Goal: Task Accomplishment & Management: Complete application form

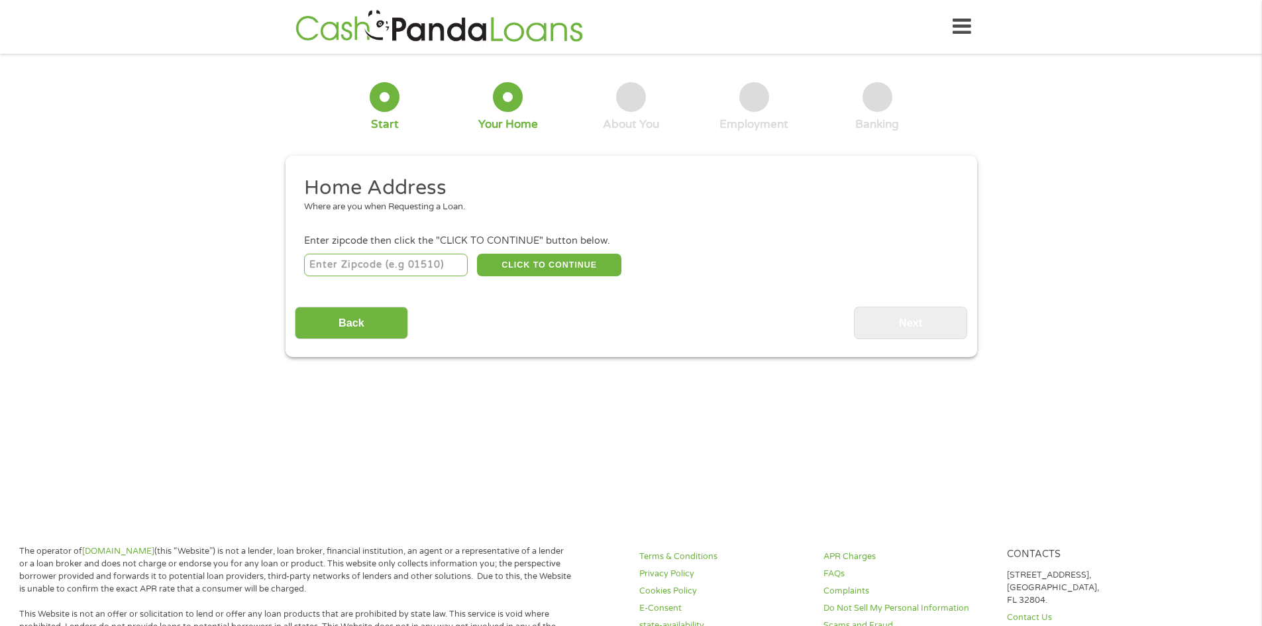
click at [356, 263] on input "number" at bounding box center [386, 265] width 164 height 23
type input "71107"
click at [603, 264] on button "CLICK TO CONTINUE" at bounding box center [549, 265] width 144 height 23
type input "71107"
type input "[GEOGRAPHIC_DATA]"
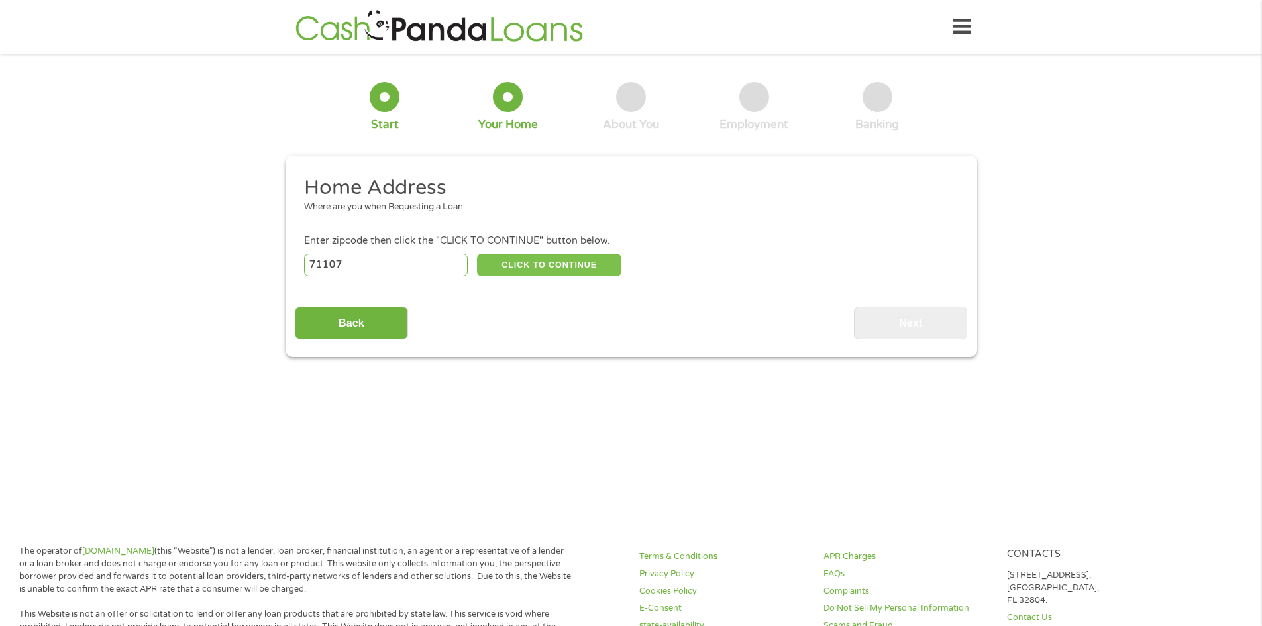
select select "[US_STATE]"
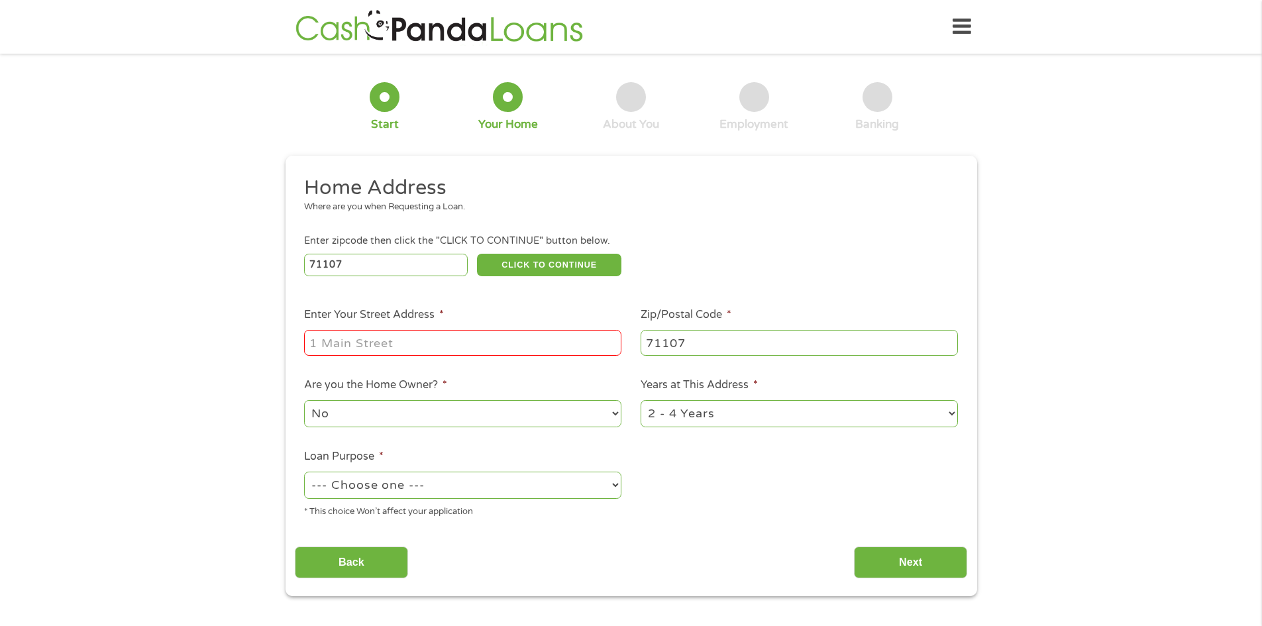
click at [361, 345] on input "Enter Your Street Address *" at bounding box center [462, 342] width 317 height 25
type input "[STREET_ADDRESS][PERSON_NAME]"
select select "yes"
click at [891, 413] on select "1 Year or less 1 - 2 Years 2 - 4 Years Over 4 Years" at bounding box center [798, 413] width 317 height 27
select select "60months"
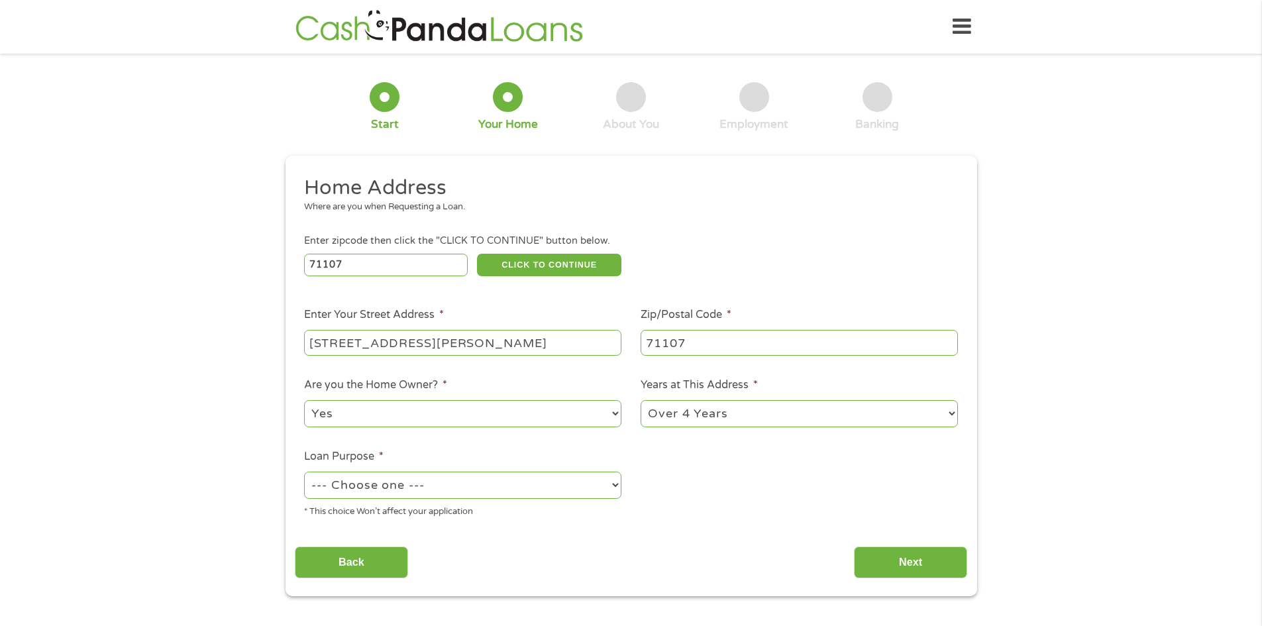
click at [640, 400] on select "1 Year or less 1 - 2 Years 2 - 4 Years Over 4 Years" at bounding box center [798, 413] width 317 height 27
click at [553, 490] on select "--- Choose one --- Pay Bills Debt Consolidation Home Improvement Major Purchase…" at bounding box center [462, 484] width 317 height 27
select select "paybills"
click at [304, 471] on select "--- Choose one --- Pay Bills Debt Consolidation Home Improvement Major Purchase…" at bounding box center [462, 484] width 317 height 27
click at [952, 558] on input "Next" at bounding box center [910, 562] width 113 height 32
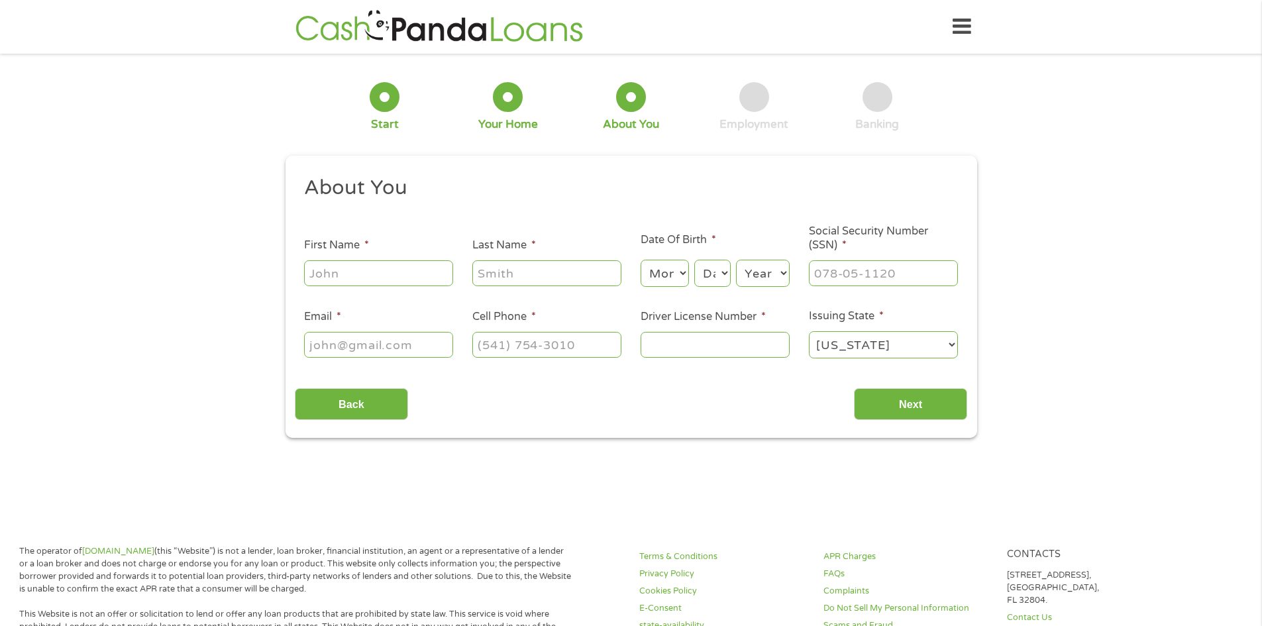
scroll to position [5, 5]
click at [368, 287] on div at bounding box center [378, 273] width 149 height 30
click at [368, 279] on input "First Name *" at bounding box center [378, 272] width 149 height 25
type input "[PERSON_NAME]"
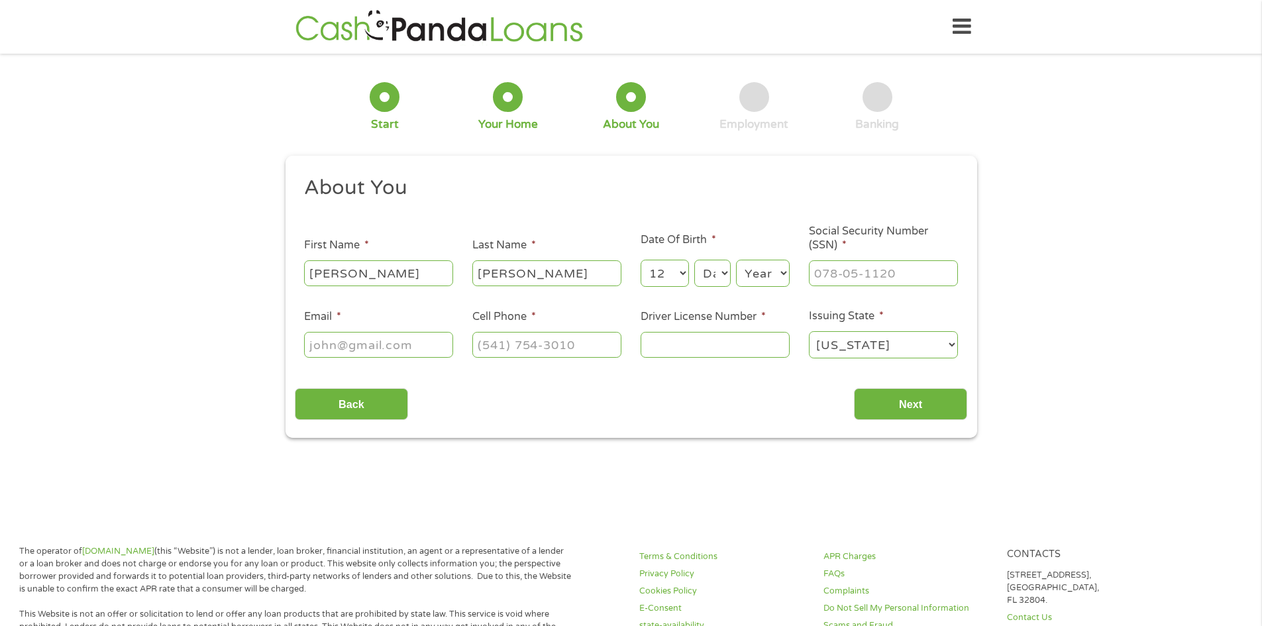
select select "11"
select select "23"
select select "1979"
type input "437-61-1171"
click at [436, 338] on input "Email *" at bounding box center [378, 344] width 149 height 25
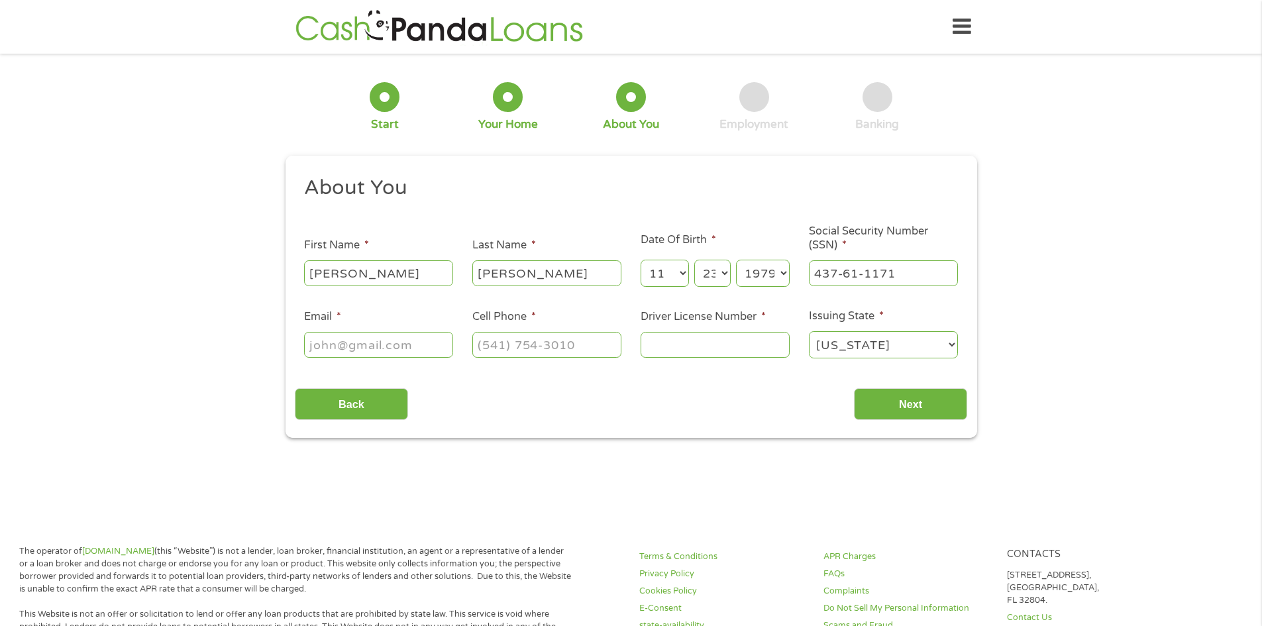
type input "T"
type input "[EMAIL_ADDRESS][DOMAIN_NAME]"
type input "[PHONE_NUMBER]"
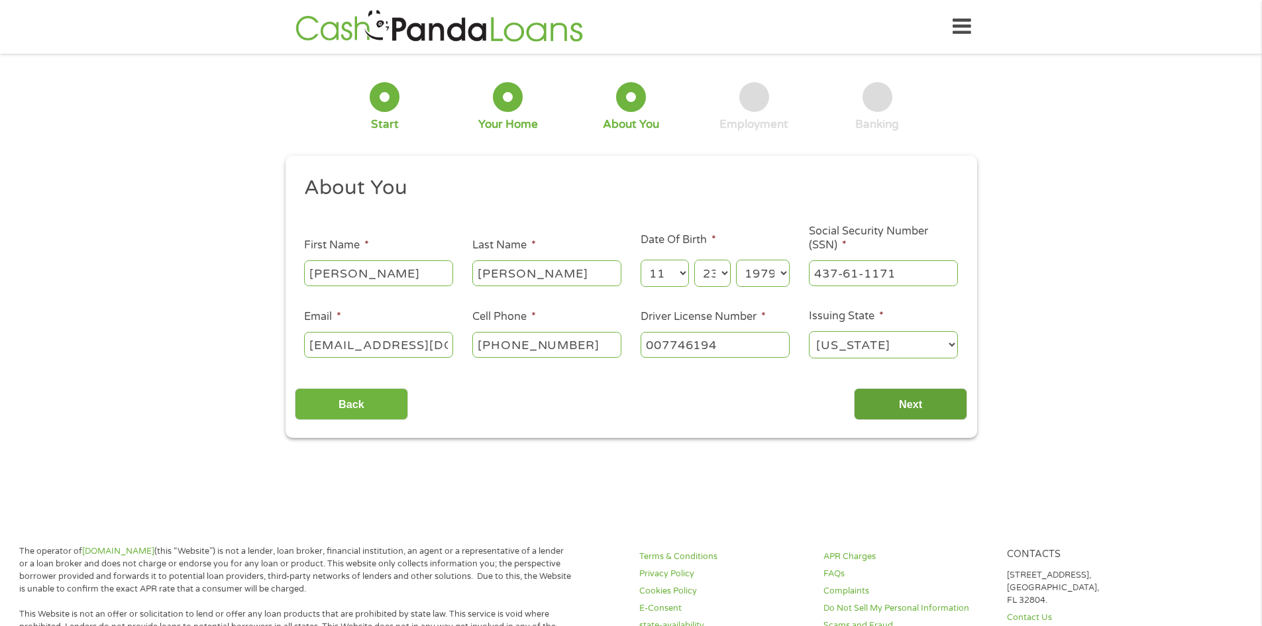
type input "007746194"
click at [935, 399] on input "Next" at bounding box center [910, 404] width 113 height 32
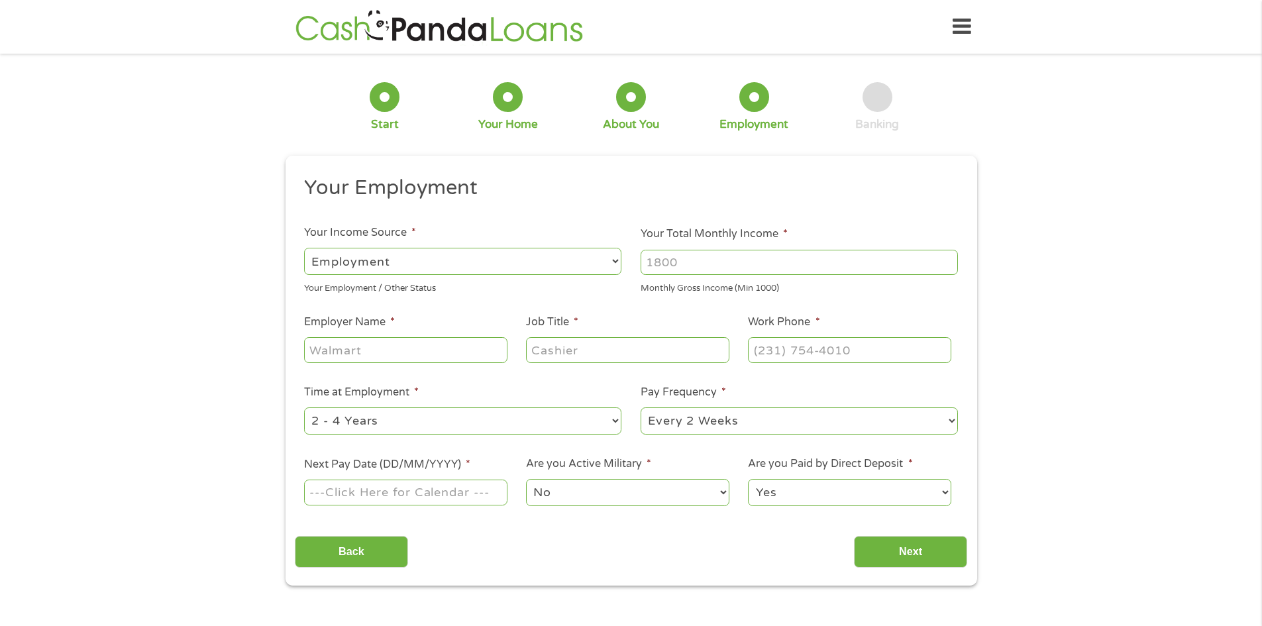
click at [398, 260] on select "--- Choose one --- Employment [DEMOGRAPHIC_DATA] Benefits" at bounding box center [462, 261] width 317 height 27
click at [760, 267] on input "Your Total Monthly Income *" at bounding box center [798, 262] width 317 height 25
type input "4300.00"
click at [425, 345] on input "Employer Name *" at bounding box center [405, 349] width 203 height 25
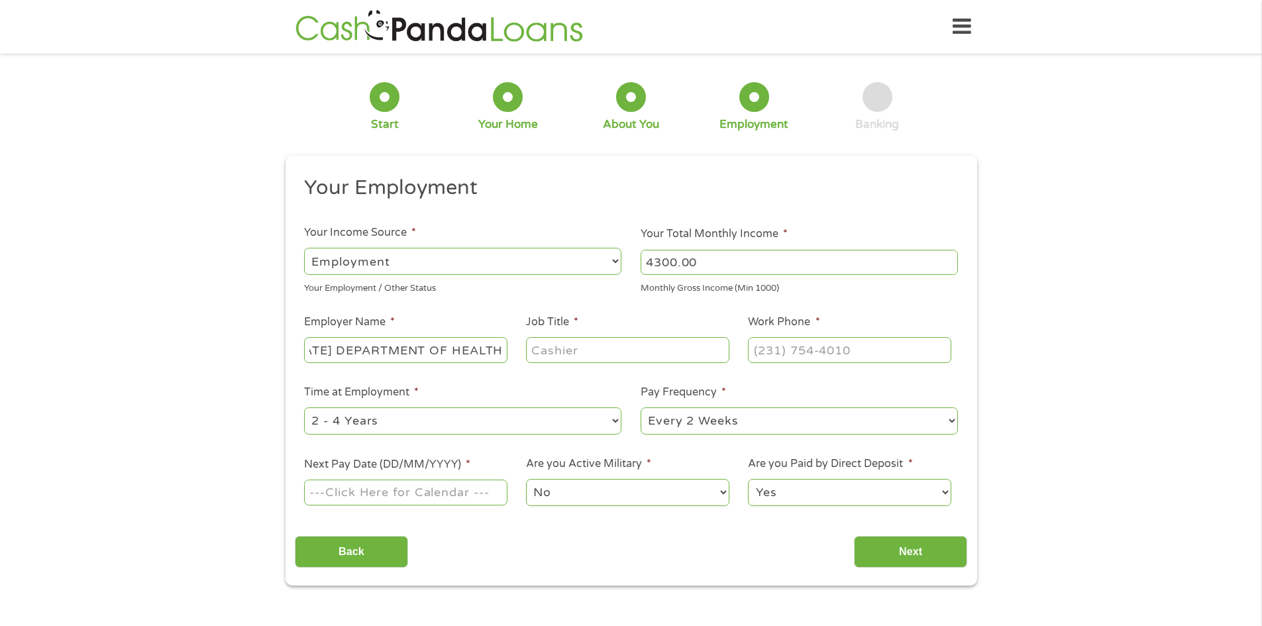
type input "[US_STATE] DEPARTMENT OF HEALTH"
type input "SOCIAL SERVICES ANALYST III"
type input "[PHONE_NUMBER]"
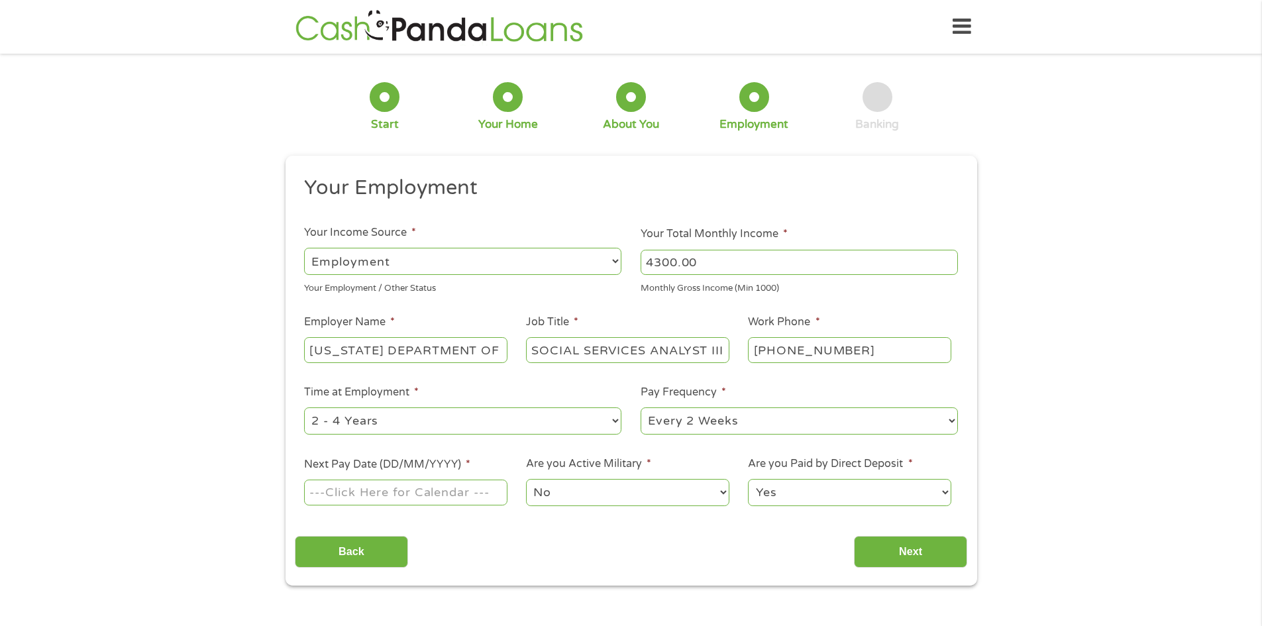
click at [528, 417] on select "--- Choose one --- 1 Year or less 1 - 2 Years 2 - 4 Years Over 4 Years" at bounding box center [462, 420] width 317 height 27
select select "60months"
click at [304, 407] on select "--- Choose one --- 1 Year or less 1 - 2 Years 2 - 4 Years Over 4 Years" at bounding box center [462, 420] width 317 height 27
click at [424, 497] on input "Next Pay Date (DD/MM/YYYY) *" at bounding box center [405, 491] width 203 height 25
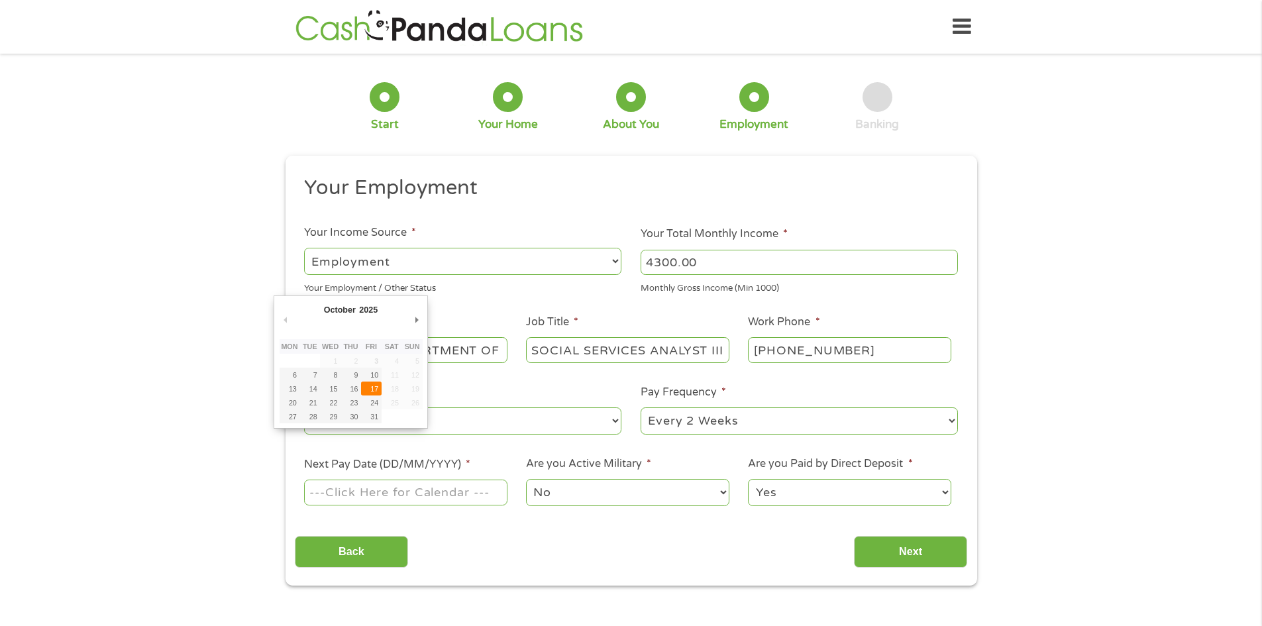
type input "[DATE]"
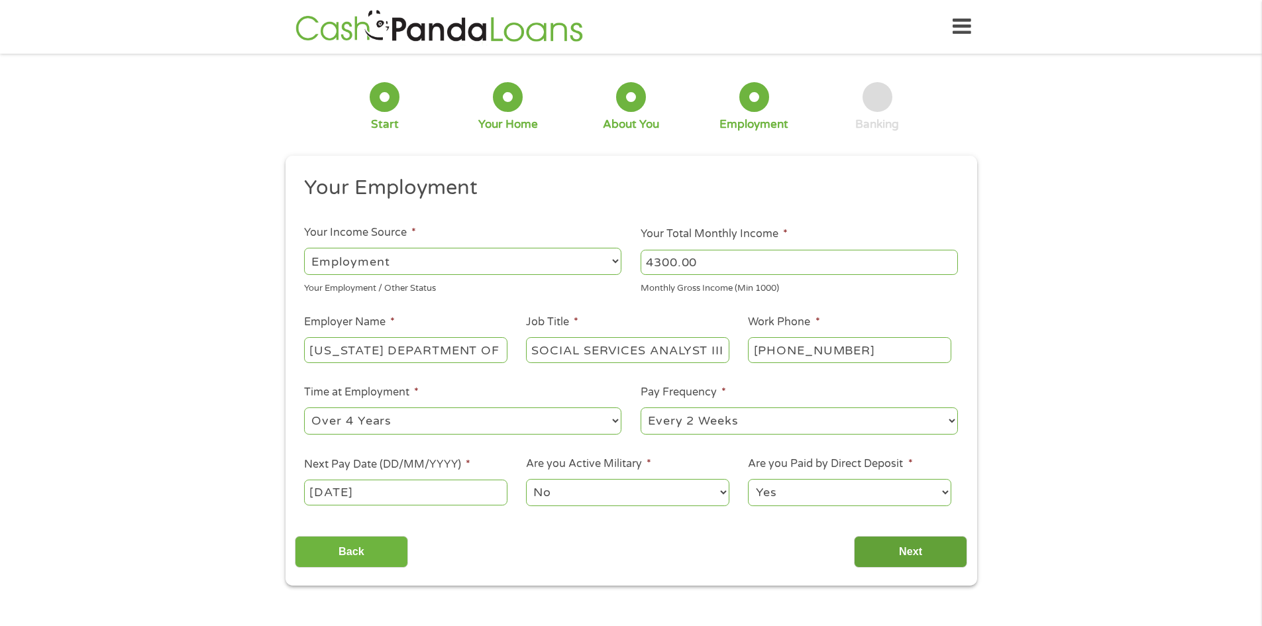
click at [909, 557] on input "Next" at bounding box center [910, 552] width 113 height 32
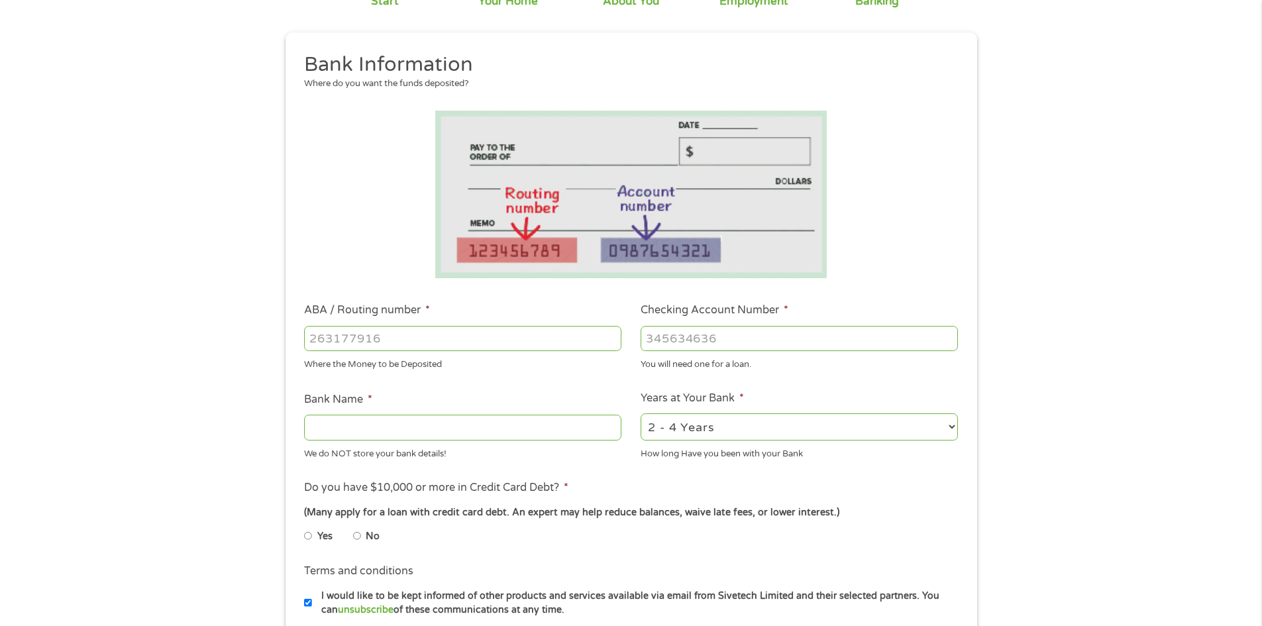
scroll to position [132, 0]
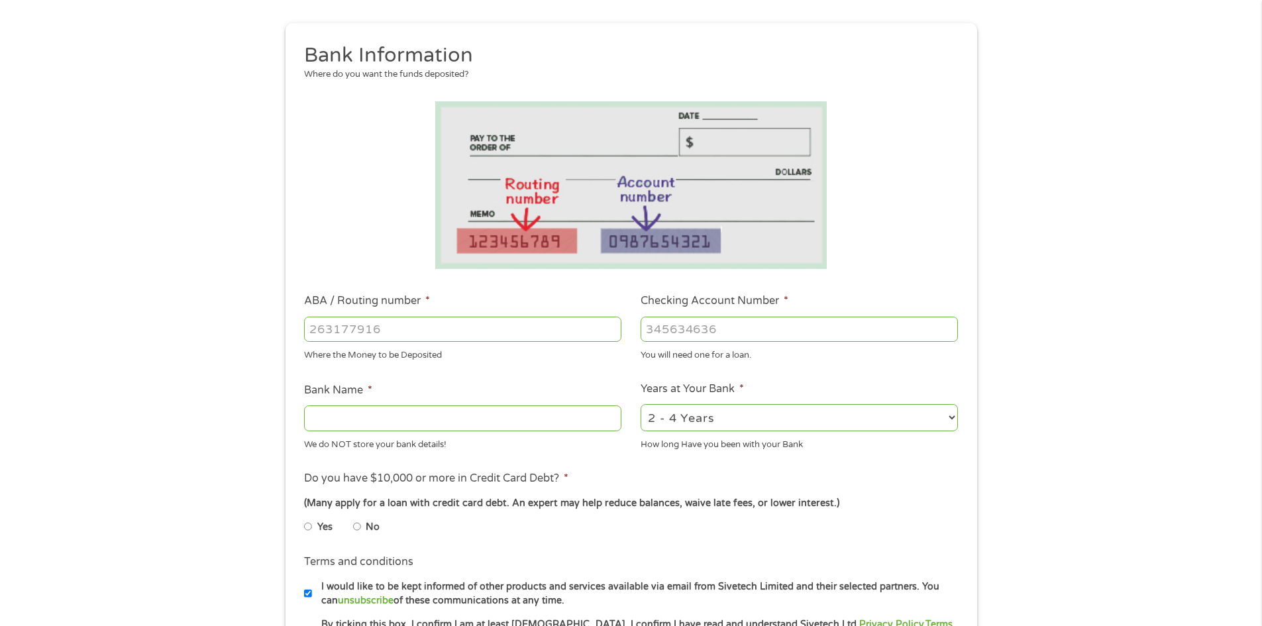
click at [483, 337] on input "ABA / Routing number *" at bounding box center [462, 329] width 317 height 25
type input "065400137"
type input "JPMORGAN CHASE BANK NA"
type input "065400137"
click at [705, 330] on input "Checking Account Number *" at bounding box center [798, 329] width 317 height 25
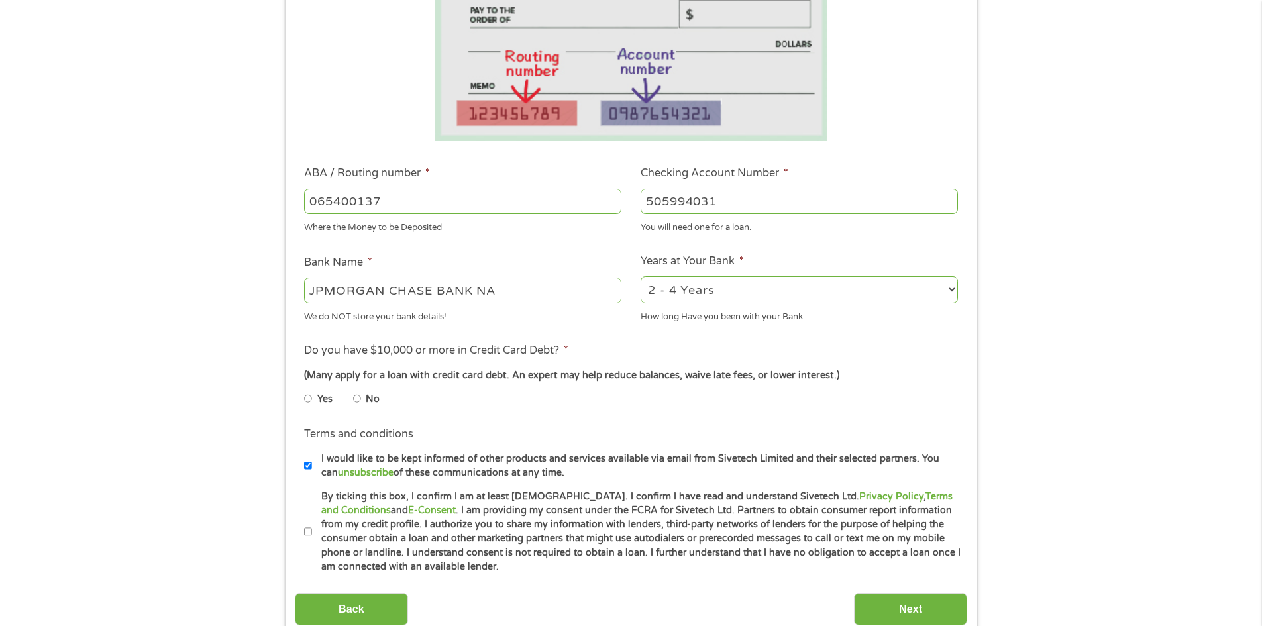
scroll to position [265, 0]
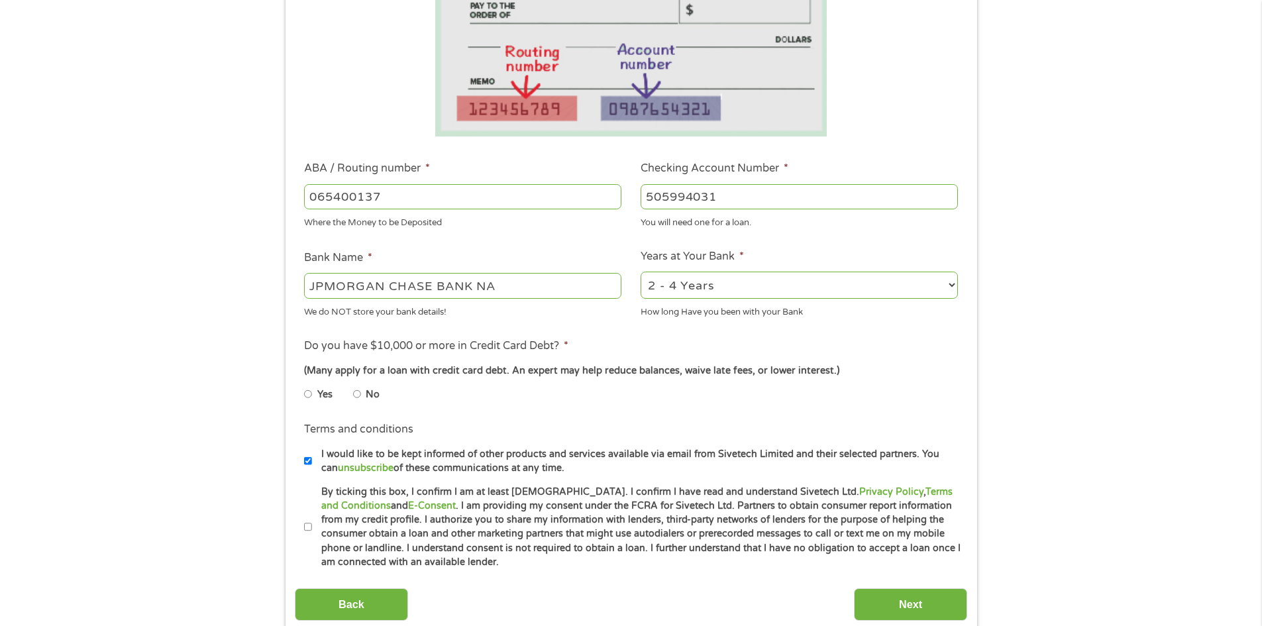
type input "505994031"
click at [752, 281] on select "2 - 4 Years 6 - 12 Months 1 - 2 Years Over 4 Years" at bounding box center [798, 285] width 317 height 27
select select "60months"
click at [640, 272] on select "2 - 4 Years 6 - 12 Months 1 - 2 Years Over 4 Years" at bounding box center [798, 285] width 317 height 27
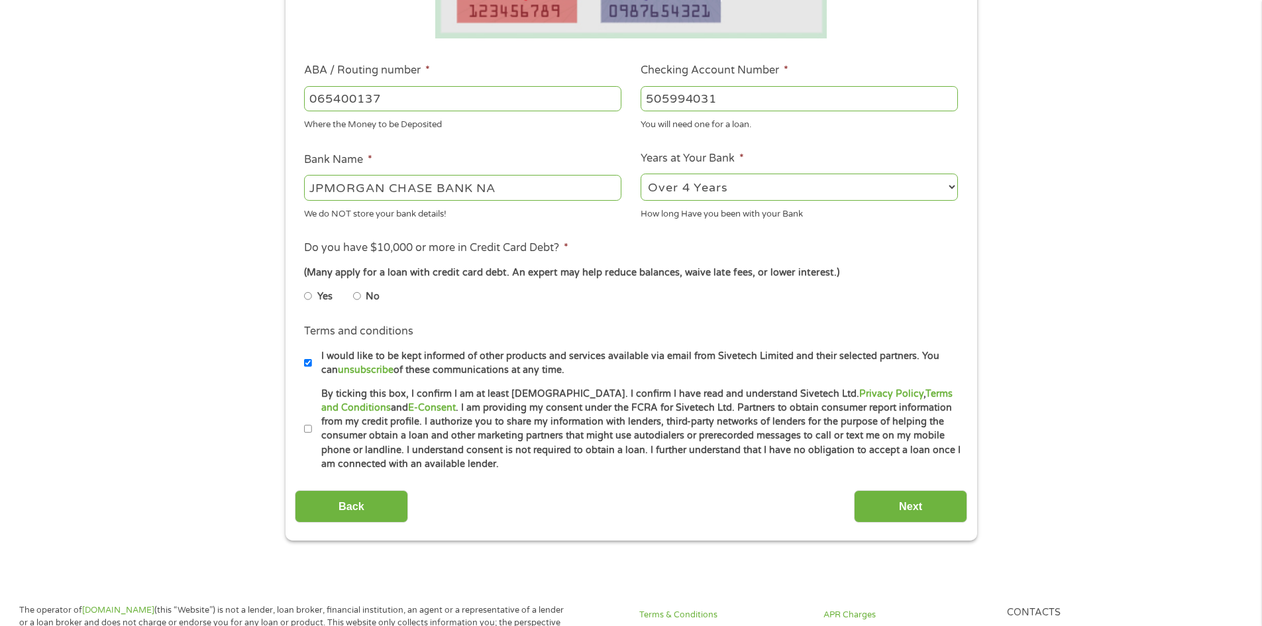
scroll to position [397, 0]
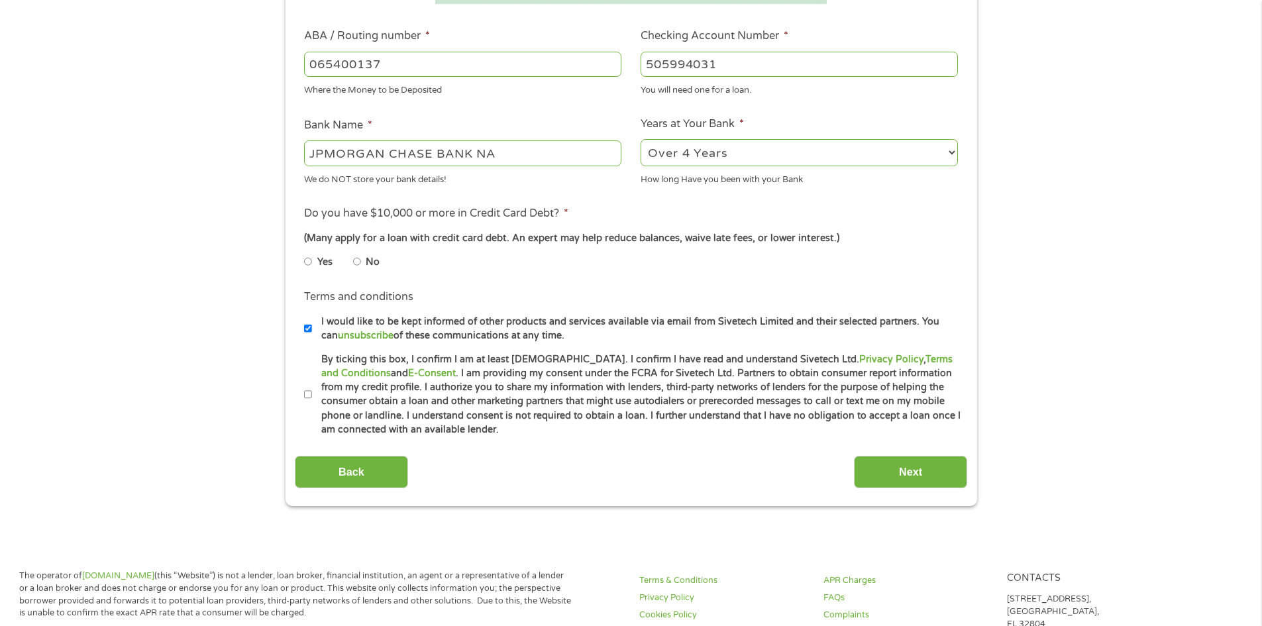
click at [354, 259] on input "No" at bounding box center [357, 261] width 8 height 21
radio input "true"
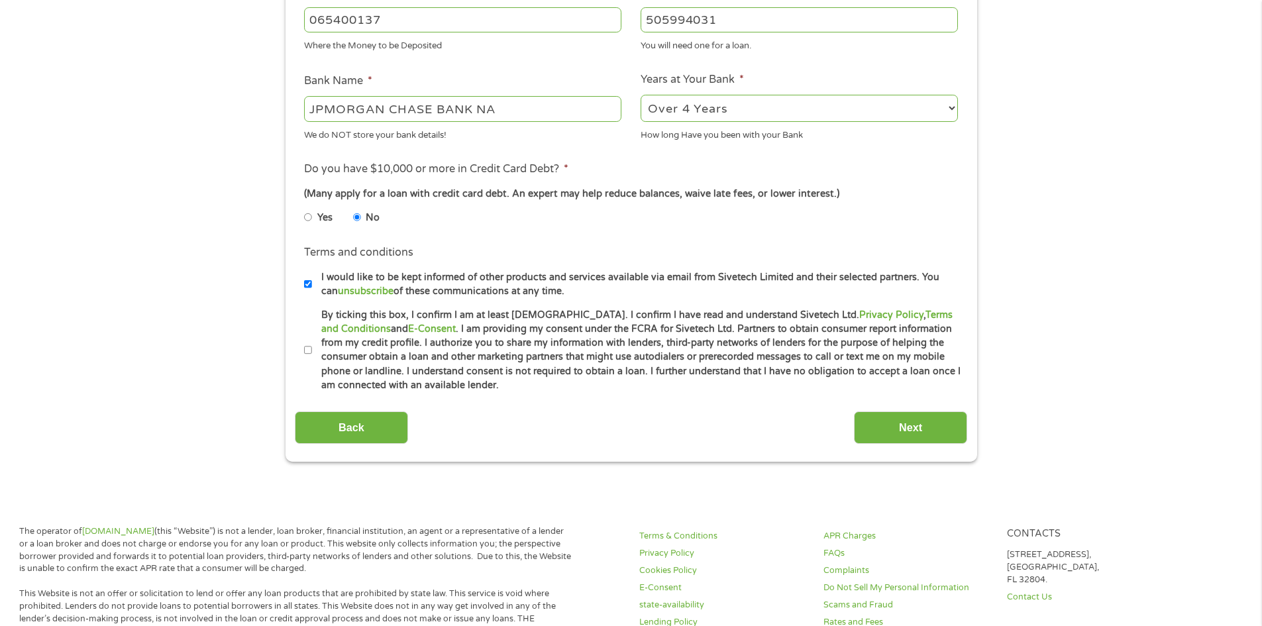
scroll to position [464, 0]
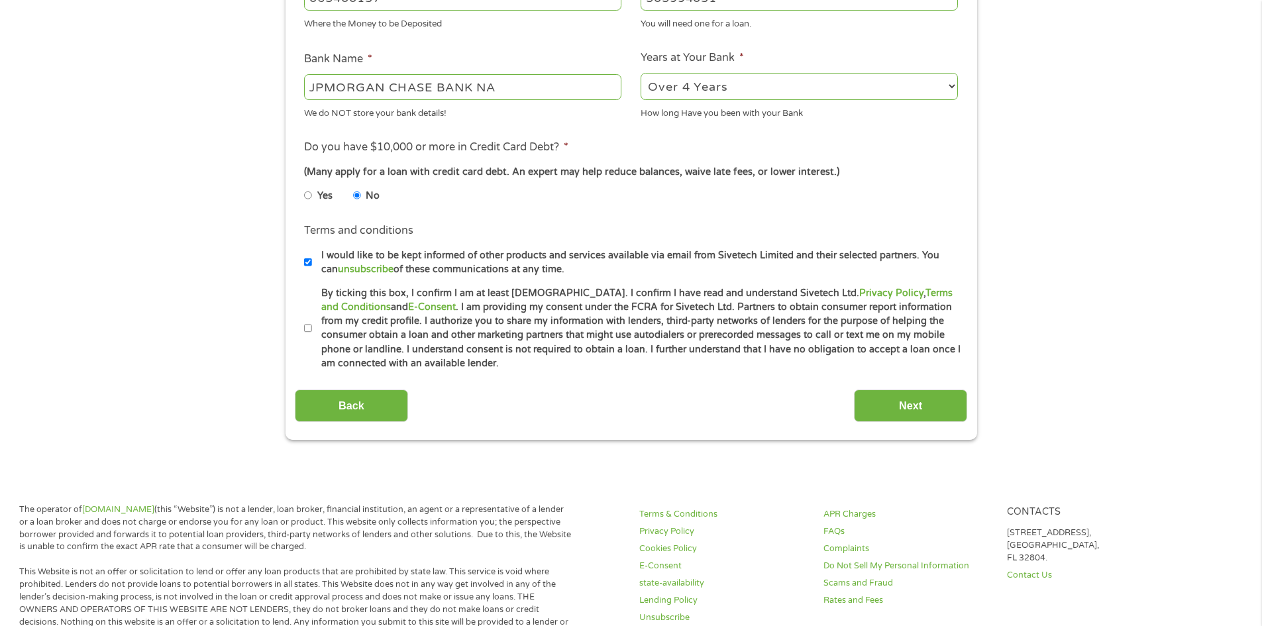
click at [305, 327] on input "By ticking this box, I confirm I am at least [DEMOGRAPHIC_DATA]. I confirm I ha…" at bounding box center [308, 328] width 8 height 21
checkbox input "true"
click at [915, 406] on input "Next" at bounding box center [910, 405] width 113 height 32
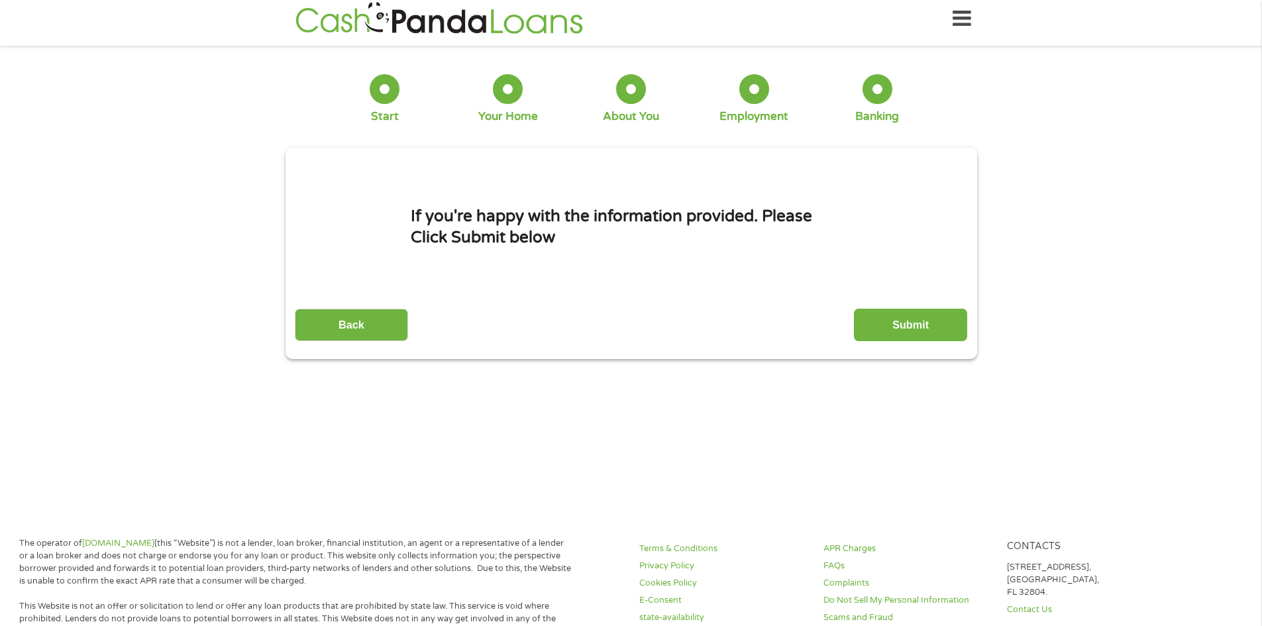
scroll to position [0, 0]
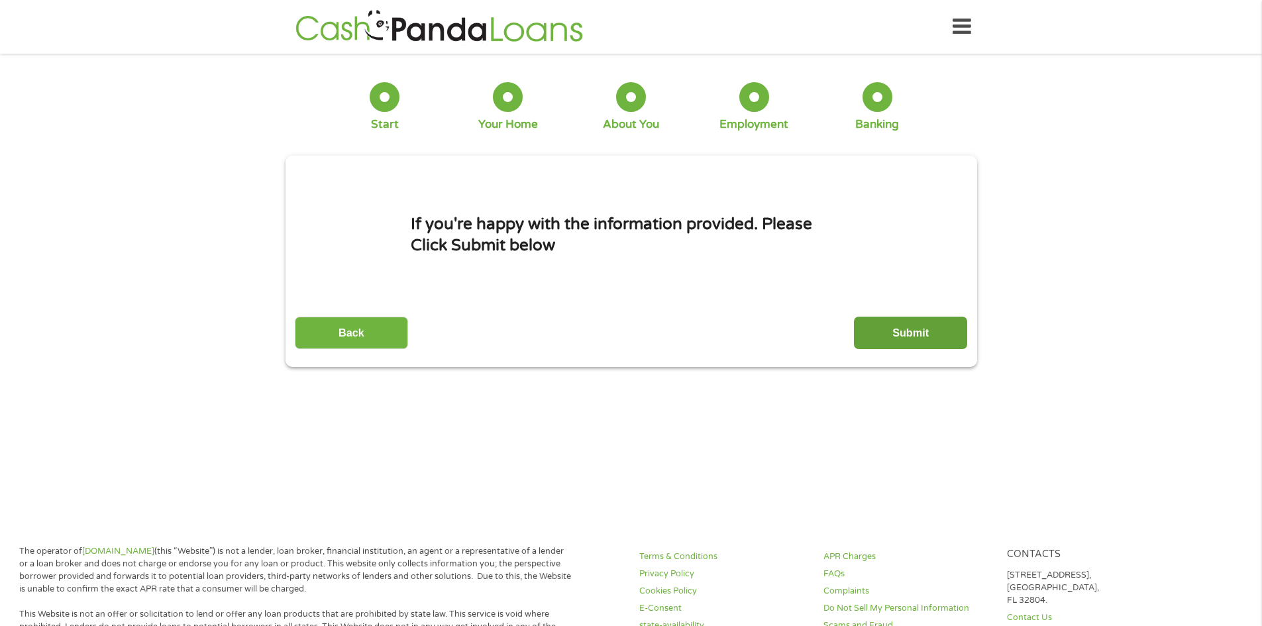
click at [879, 334] on input "Submit" at bounding box center [910, 333] width 113 height 32
